Goal: Navigation & Orientation: Find specific page/section

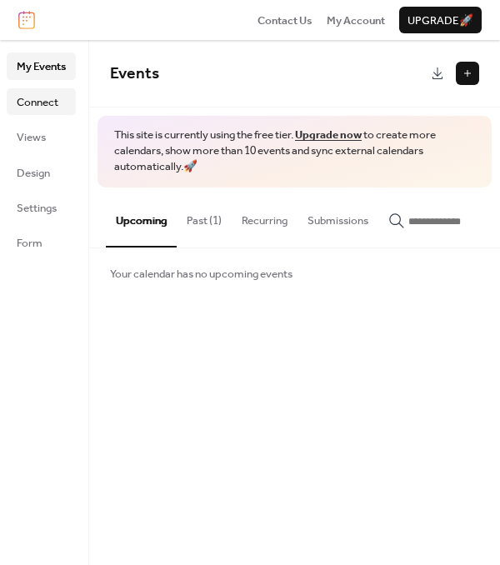
click at [47, 101] on span "Connect" at bounding box center [38, 102] width 42 height 17
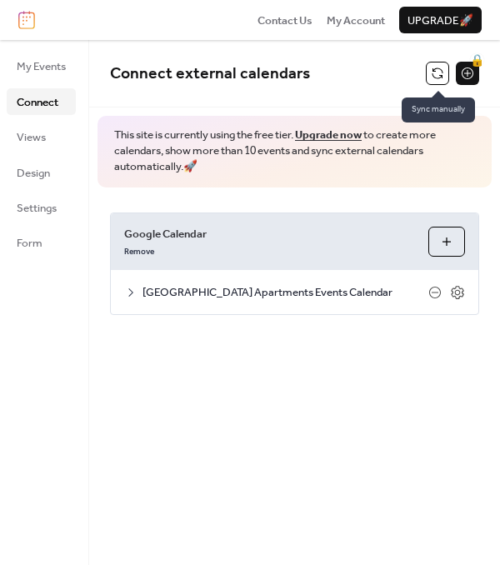
click at [437, 75] on button at bounding box center [437, 73] width 23 height 23
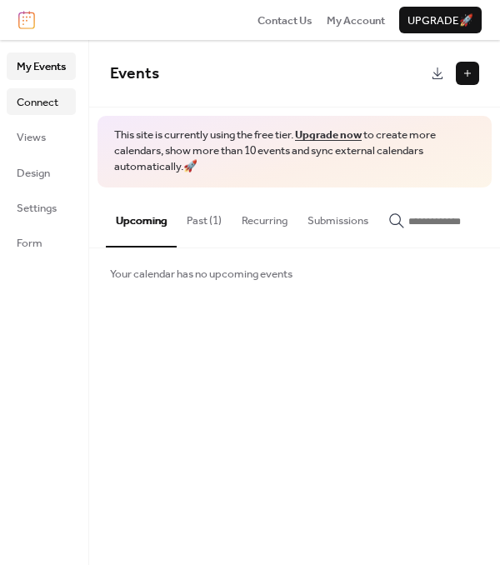
click at [43, 108] on span "Connect" at bounding box center [38, 102] width 42 height 17
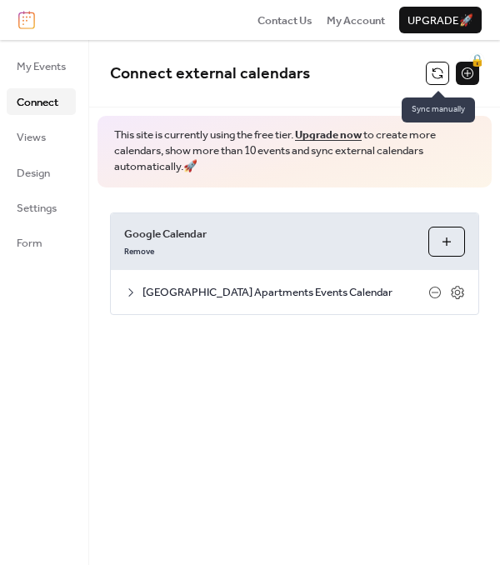
click at [437, 78] on button at bounding box center [437, 73] width 23 height 23
